Goal: Task Accomplishment & Management: Understand process/instructions

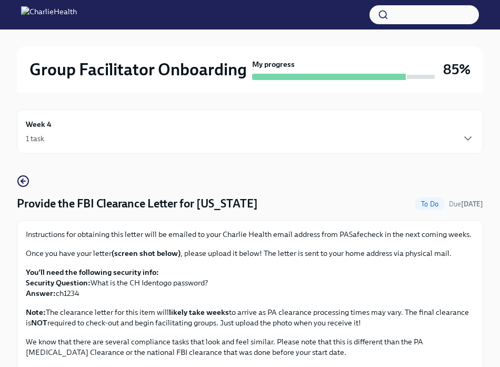
click at [457, 141] on div "1 task" at bounding box center [250, 138] width 449 height 13
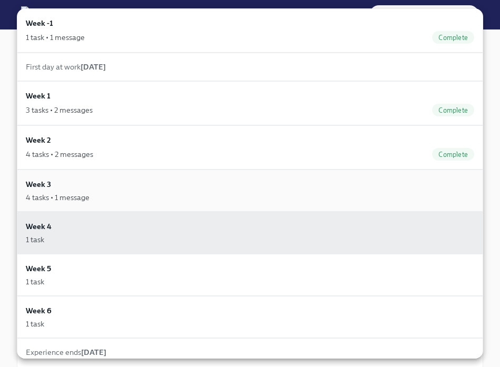
click at [383, 191] on div "Week 3 4 tasks • 1 message" at bounding box center [250, 191] width 449 height 24
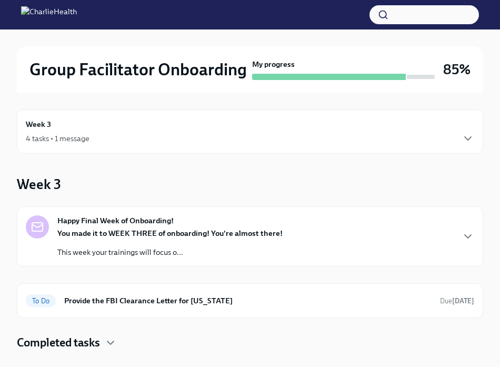
click at [92, 248] on p "This week your trainings will focus o..." at bounding box center [169, 252] width 225 height 11
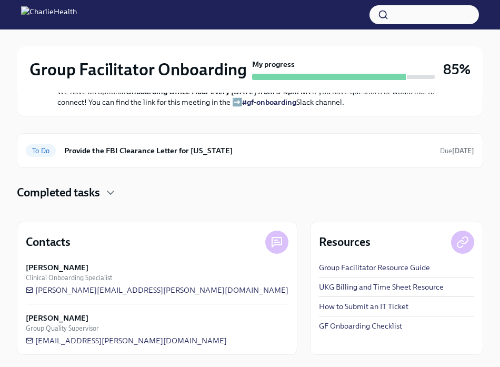
scroll to position [332, 0]
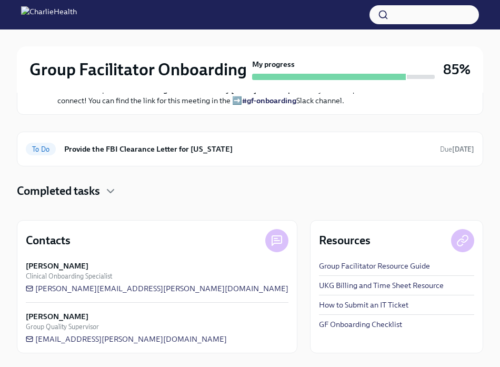
drag, startPoint x: 64, startPoint y: 215, endPoint x: 396, endPoint y: 245, distance: 332.6
click at [396, 106] on div "You made it to WEEK THREE of onboarding! You're almost there! This week your tr…" at bounding box center [257, 21] width 400 height 169
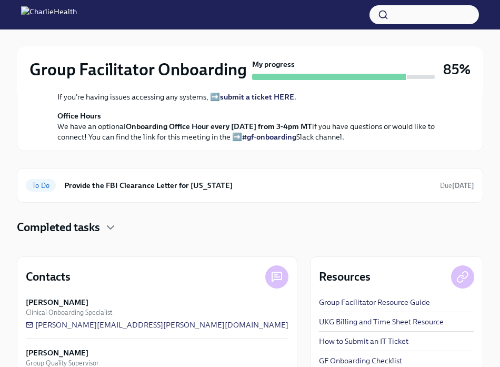
scroll to position [296, 0]
click at [396, 142] on div "You made it to WEEK THREE of onboarding! You're almost there! This week your tr…" at bounding box center [257, 57] width 400 height 169
drag, startPoint x: 377, startPoint y: 270, endPoint x: 61, endPoint y: 193, distance: 325.3
click at [61, 142] on div "You made it to WEEK THREE of onboarding! You're almost there! This week your tr…" at bounding box center [257, 53] width 400 height 177
click at [265, 13] on p "This week your trainings will focus on cultural competency and ethics. You will…" at bounding box center [257, 2] width 400 height 21
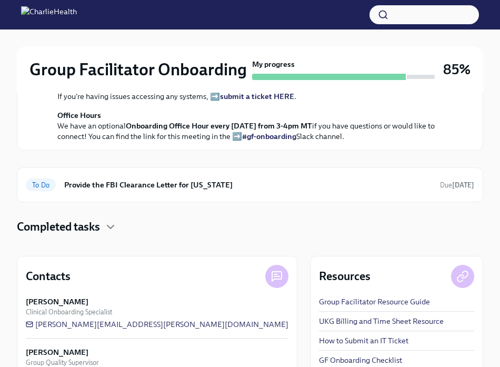
click at [97, 53] on p "Please note: You are required to meet with your Onboarding Specialist, [PERSON_…" at bounding box center [257, 38] width 400 height 32
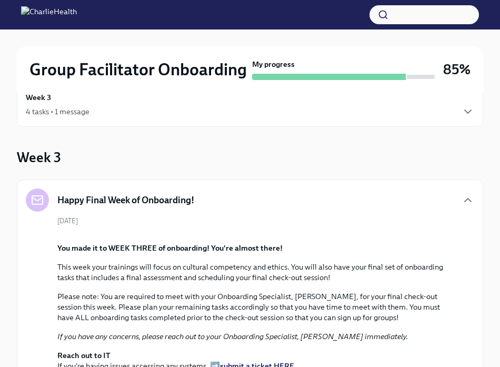
scroll to position [0, 0]
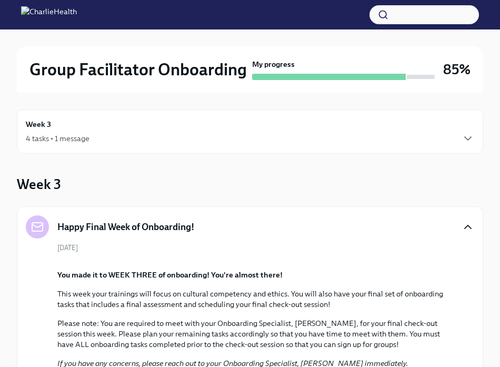
click at [467, 226] on icon "button" at bounding box center [468, 226] width 6 height 3
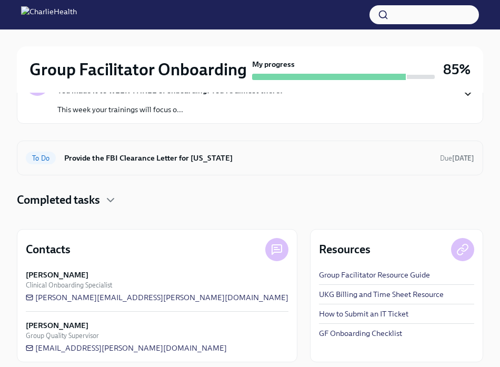
scroll to position [155, 0]
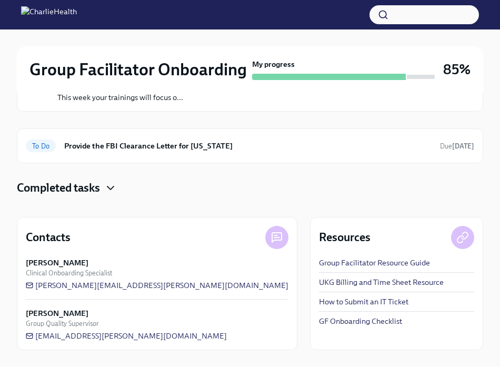
click at [106, 189] on icon "button" at bounding box center [110, 188] width 13 height 13
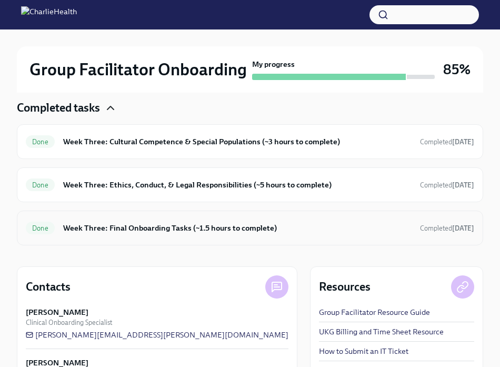
scroll to position [221, 0]
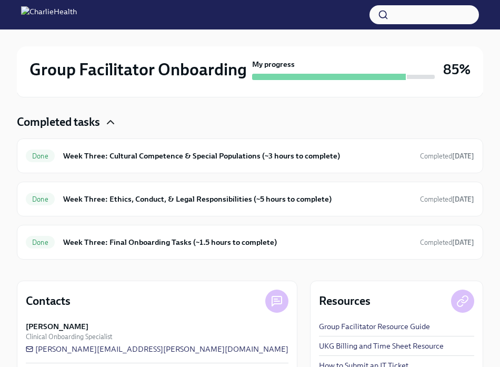
click at [110, 122] on icon "button" at bounding box center [110, 122] width 6 height 3
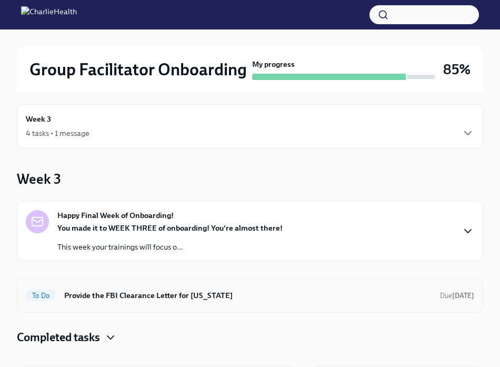
scroll to position [0, 0]
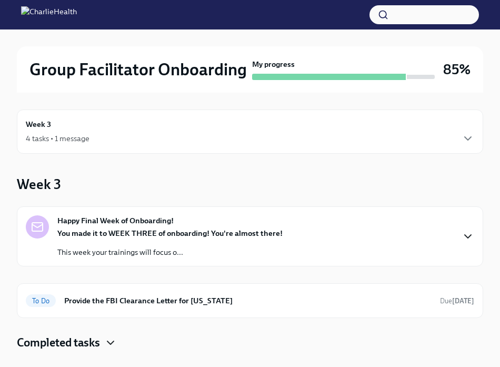
click at [110, 226] on div "Happy Final Week of Onboarding! You made it to WEEK THREE of onboarding! You're…" at bounding box center [169, 236] width 225 height 42
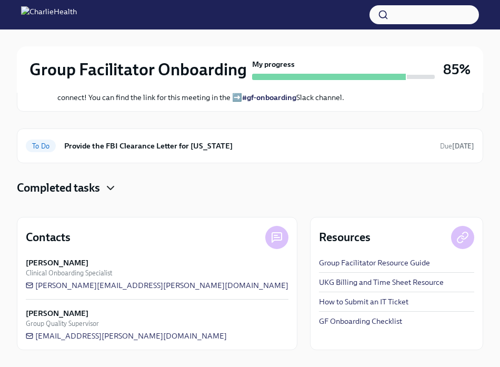
scroll to position [560, 0]
click at [108, 155] on div "To Do Provide the FBI Clearance Letter for [US_STATE] Due [DATE]" at bounding box center [250, 145] width 467 height 35
click at [47, 146] on span "To Do" at bounding box center [41, 146] width 30 height 8
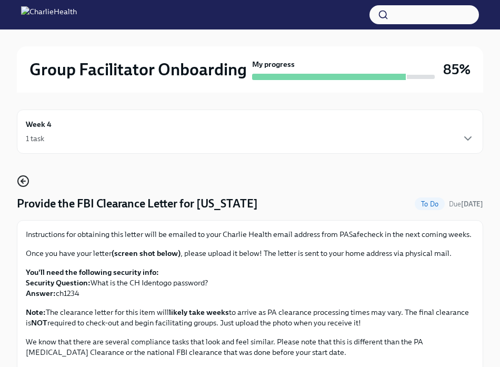
click at [23, 178] on icon "button" at bounding box center [23, 181] width 13 height 13
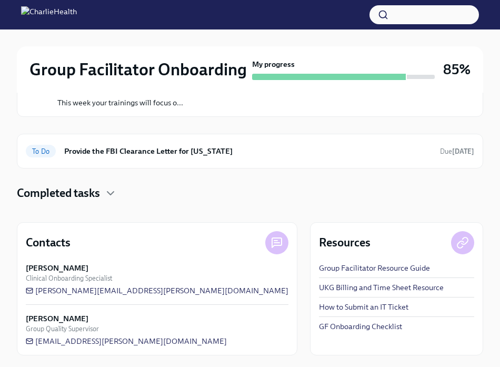
scroll to position [149, 0]
click at [115, 193] on icon "button" at bounding box center [110, 193] width 13 height 13
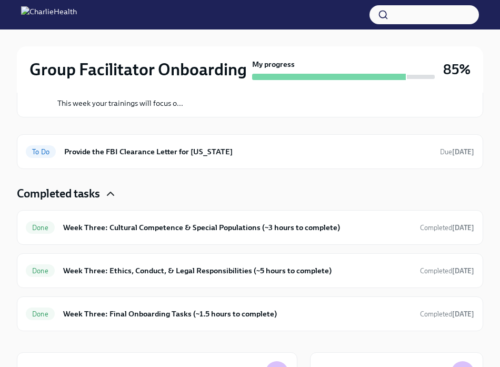
click at [108, 194] on icon "button" at bounding box center [110, 193] width 13 height 13
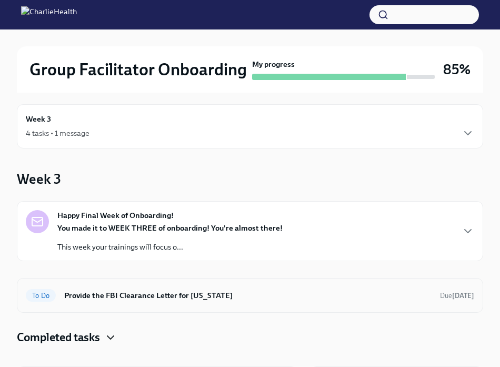
scroll to position [0, 0]
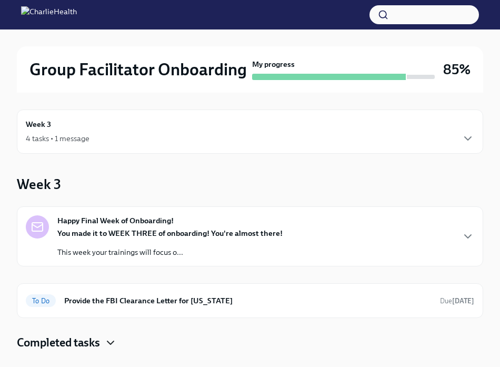
click at [101, 123] on div "Week 3 4 tasks • 1 message" at bounding box center [250, 131] width 449 height 26
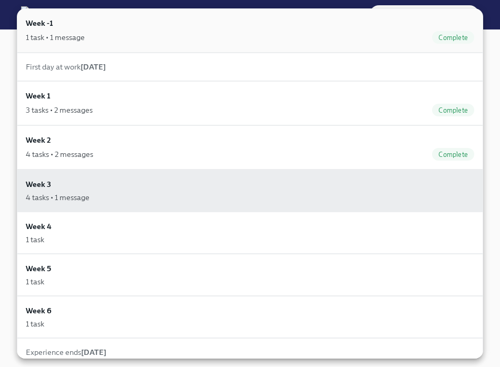
click at [302, 22] on div "Week -1 1 task • 1 message Complete" at bounding box center [250, 30] width 449 height 26
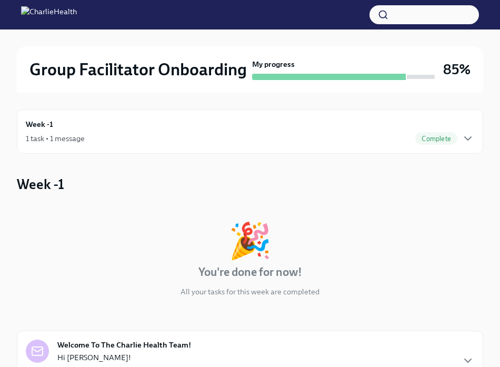
click at [476, 138] on div "Week -1 1 task • 1 message Complete" at bounding box center [250, 132] width 467 height 44
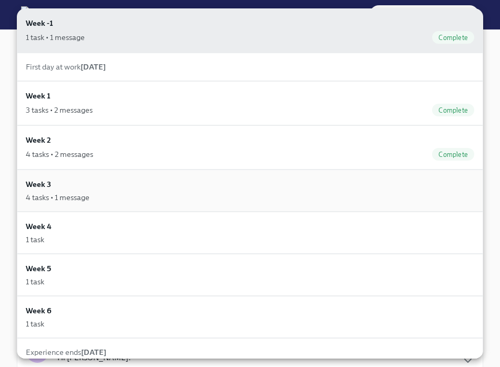
click at [397, 195] on div "4 tasks • 1 message" at bounding box center [250, 197] width 449 height 11
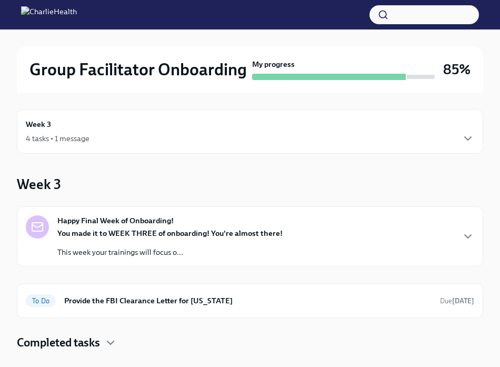
scroll to position [155, 0]
